Goal: Task Accomplishment & Management: Complete application form

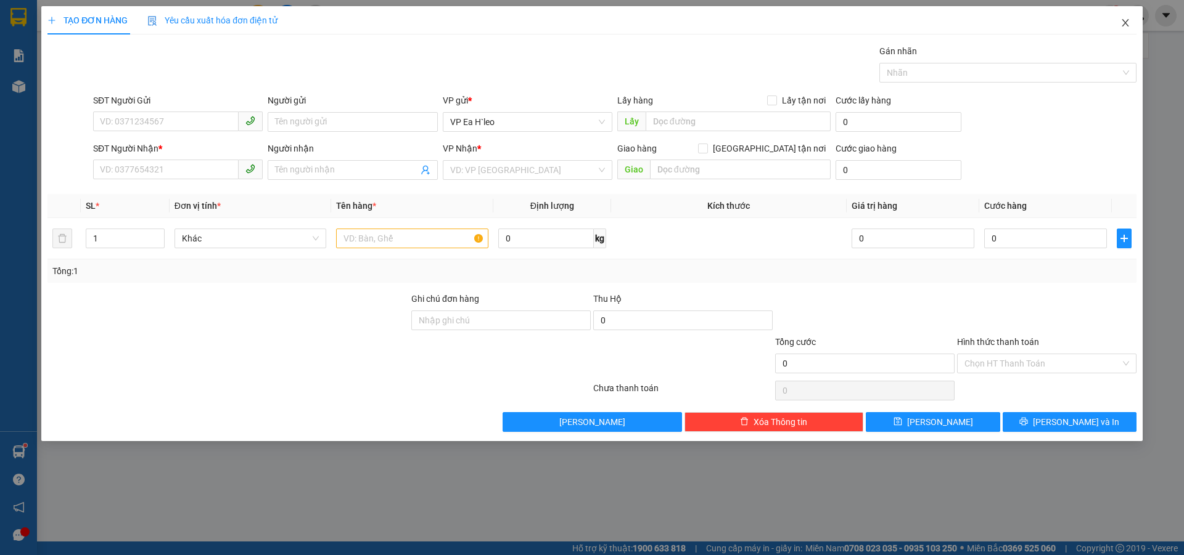
click at [1124, 22] on icon "close" at bounding box center [1125, 23] width 10 height 10
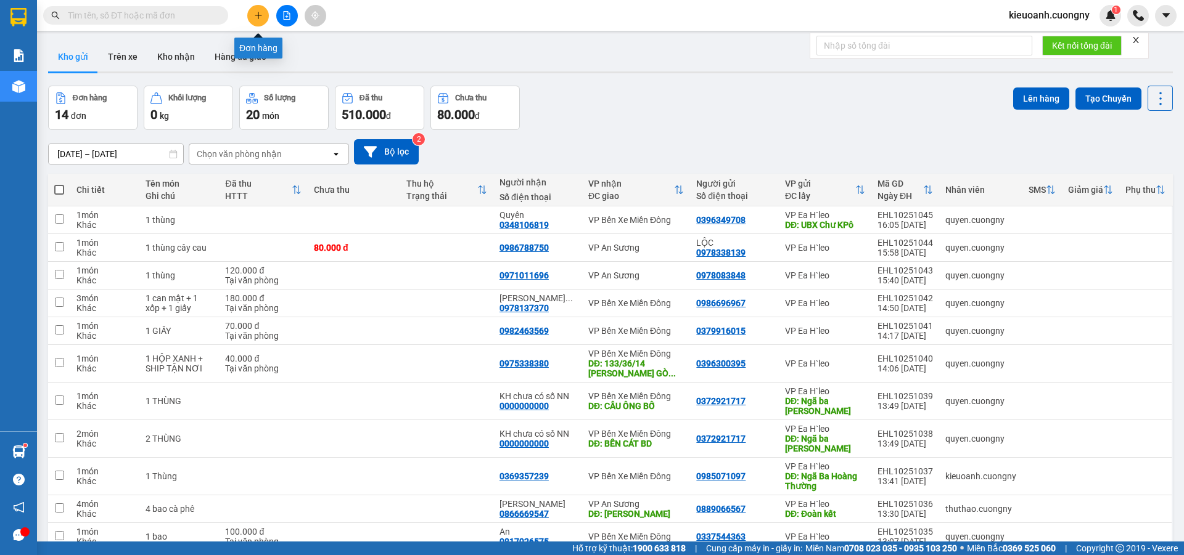
click at [253, 20] on button at bounding box center [258, 16] width 22 height 22
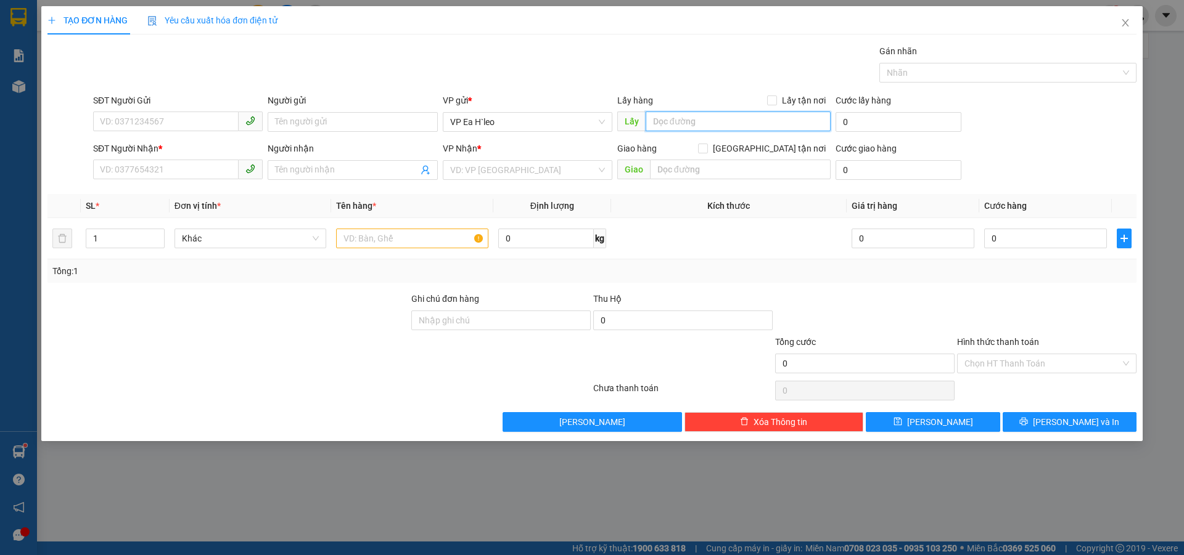
click at [650, 121] on input "text" at bounding box center [737, 122] width 185 height 20
type input "Ngã Ba 67"
click at [513, 174] on input "search" at bounding box center [523, 170] width 146 height 18
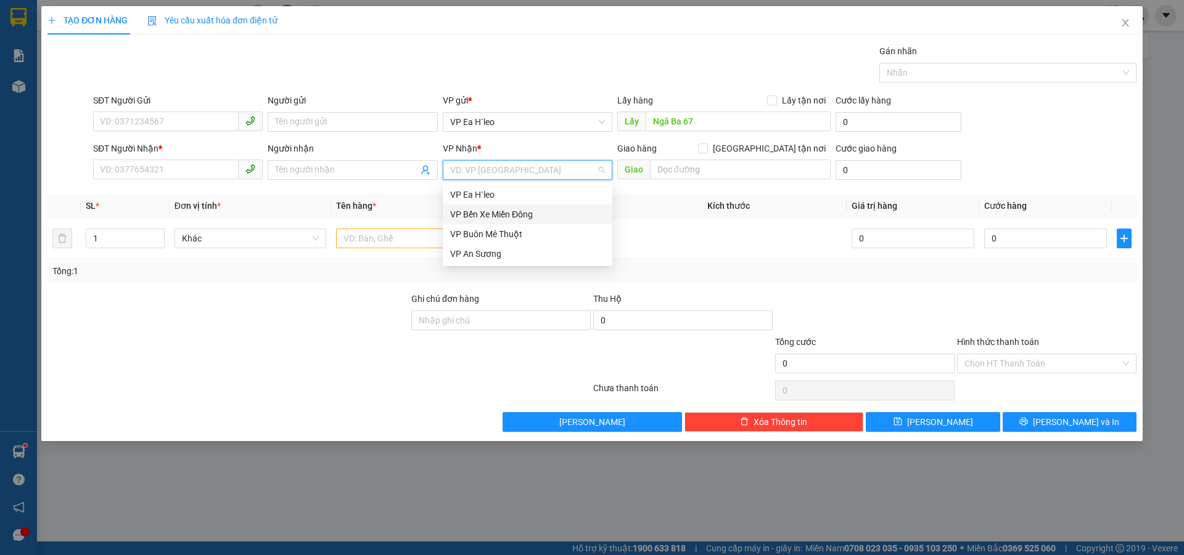
click at [524, 211] on div "VP Bến Xe Miền Đông" at bounding box center [527, 215] width 155 height 14
click at [354, 249] on div at bounding box center [412, 238] width 152 height 25
click at [351, 226] on div at bounding box center [412, 238] width 152 height 25
click at [351, 242] on input "text" at bounding box center [412, 239] width 152 height 20
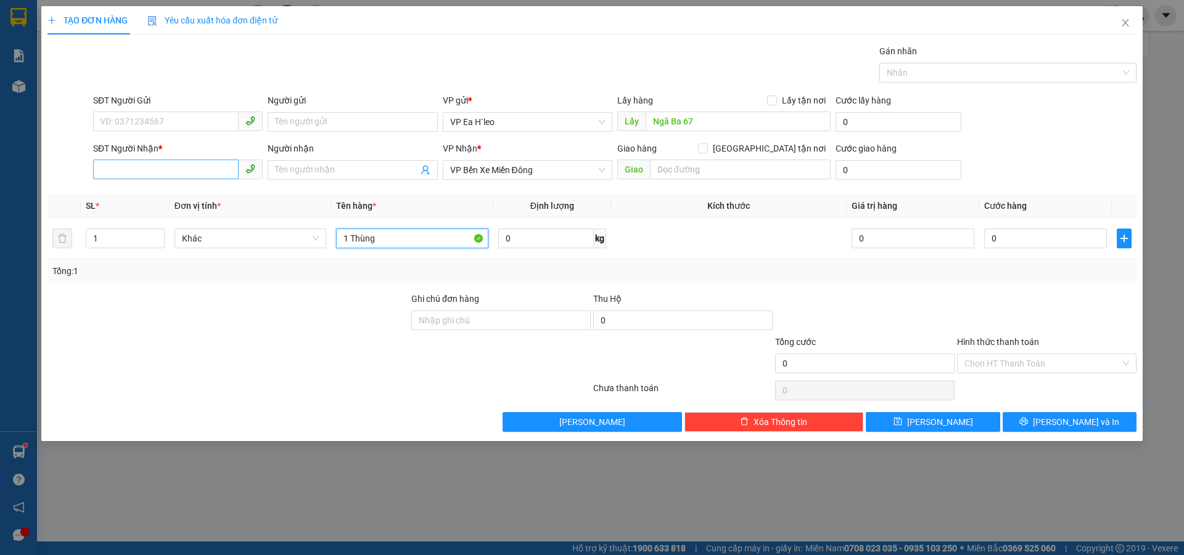
type input "1 Thùng"
click at [152, 163] on input "SĐT Người Nhận *" at bounding box center [165, 170] width 145 height 20
click at [160, 125] on input "SĐT Người Gửi" at bounding box center [165, 122] width 145 height 20
click at [147, 165] on input "SĐT Người Nhận *" at bounding box center [165, 170] width 145 height 20
click at [136, 123] on input "SĐT Người Gửi" at bounding box center [165, 122] width 145 height 20
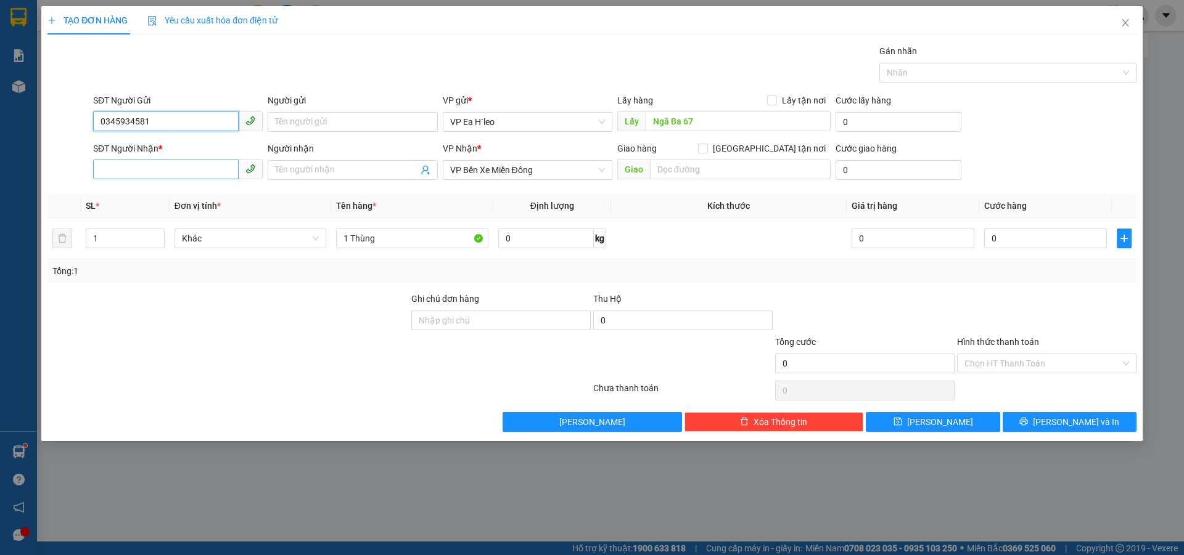
type input "0345934581"
click at [187, 163] on input "SĐT Người Nhận *" at bounding box center [165, 170] width 145 height 20
click at [190, 124] on input "0345934581" at bounding box center [165, 122] width 145 height 20
click at [118, 123] on input "0345934581" at bounding box center [165, 122] width 145 height 20
click at [134, 123] on input "0345934581" at bounding box center [165, 122] width 145 height 20
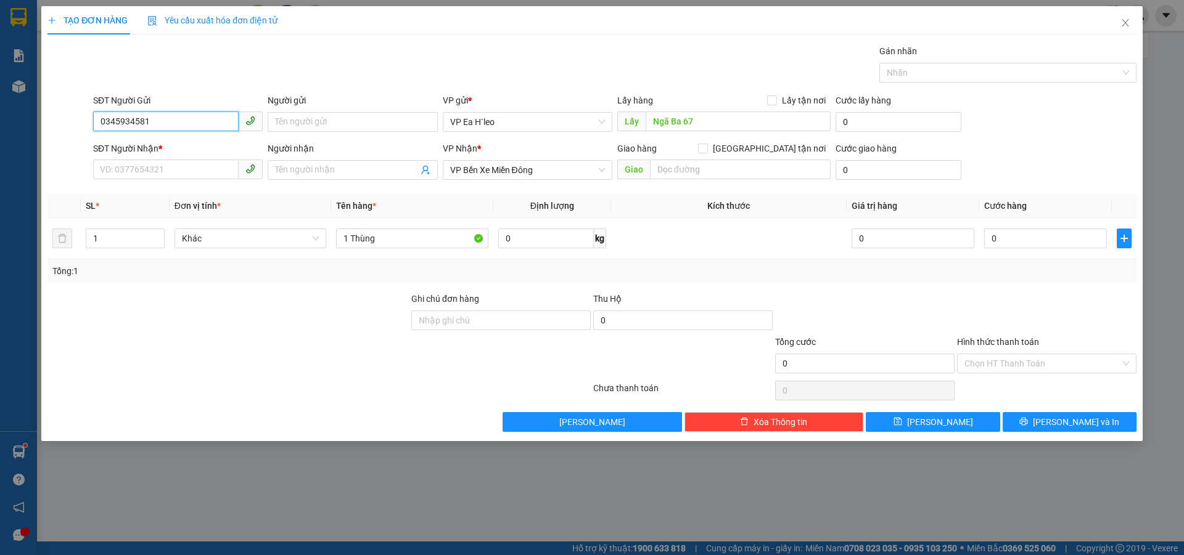
click at [176, 128] on input "0345934581" at bounding box center [165, 122] width 145 height 20
click at [852, 276] on div "Tổng: 1" at bounding box center [591, 271] width 1079 height 14
click at [398, 494] on div "TẠO ĐƠN HÀNG Yêu cầu xuất hóa đơn điện tử Transit Pickup Surcharge Ids Transit …" at bounding box center [592, 277] width 1184 height 555
click at [325, 440] on div "TẠO ĐƠN HÀNG Yêu cầu xuất hóa đơn điện tử Transit Pickup Surcharge Ids Transit …" at bounding box center [591, 223] width 1101 height 435
click at [133, 170] on input "SĐT Người Nhận *" at bounding box center [165, 170] width 145 height 20
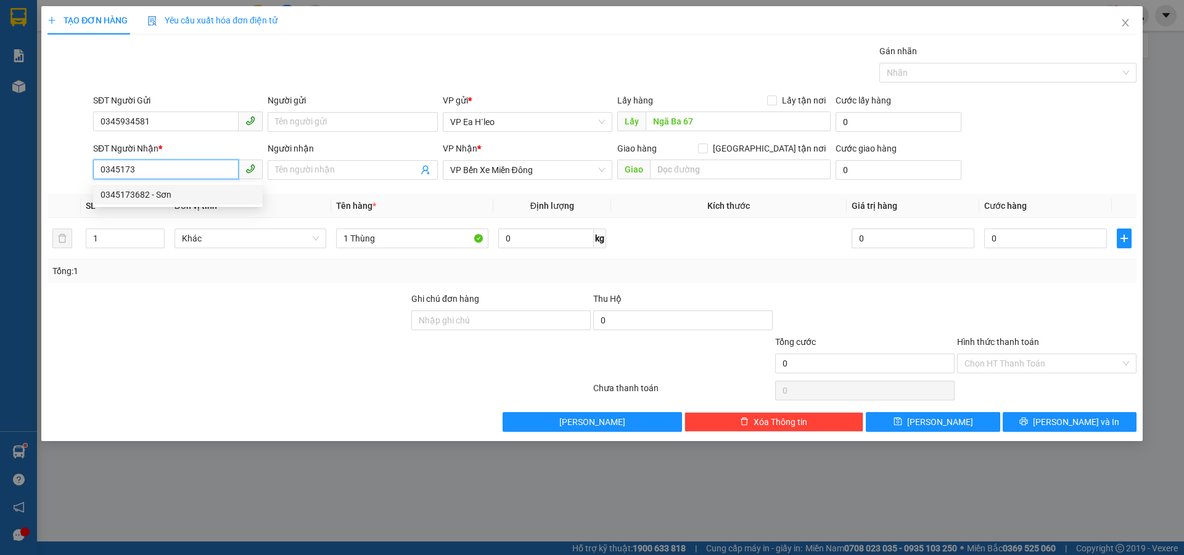
click at [168, 197] on div "0345173682 - Sơn" at bounding box center [177, 195] width 155 height 14
type input "0345173682"
type input "Sơn"
type input "0345173682"
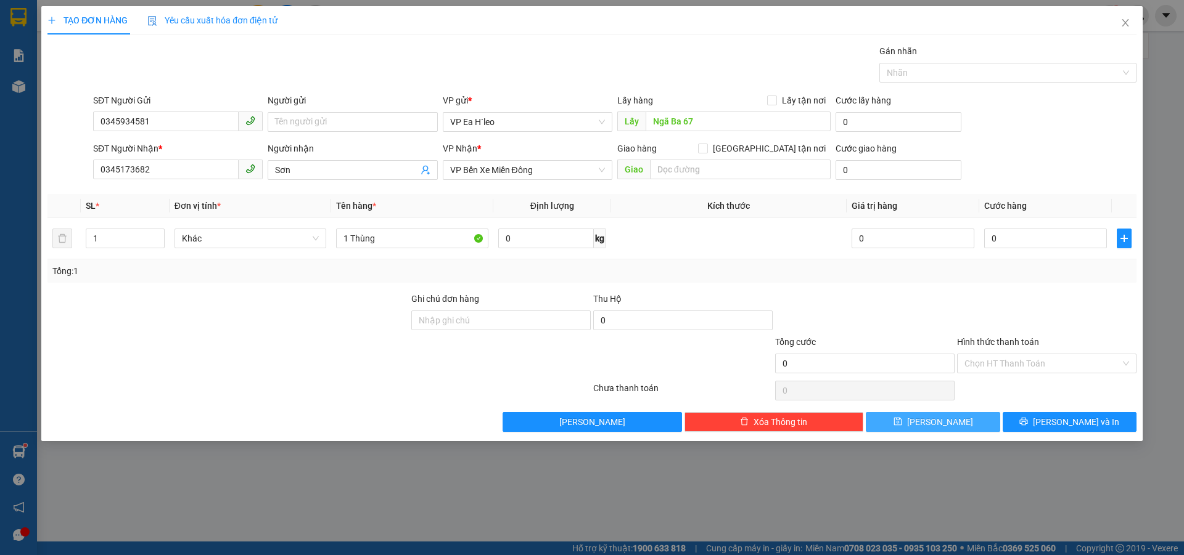
click at [917, 423] on button "[PERSON_NAME]" at bounding box center [932, 422] width 134 height 20
